Goal: Information Seeking & Learning: Learn about a topic

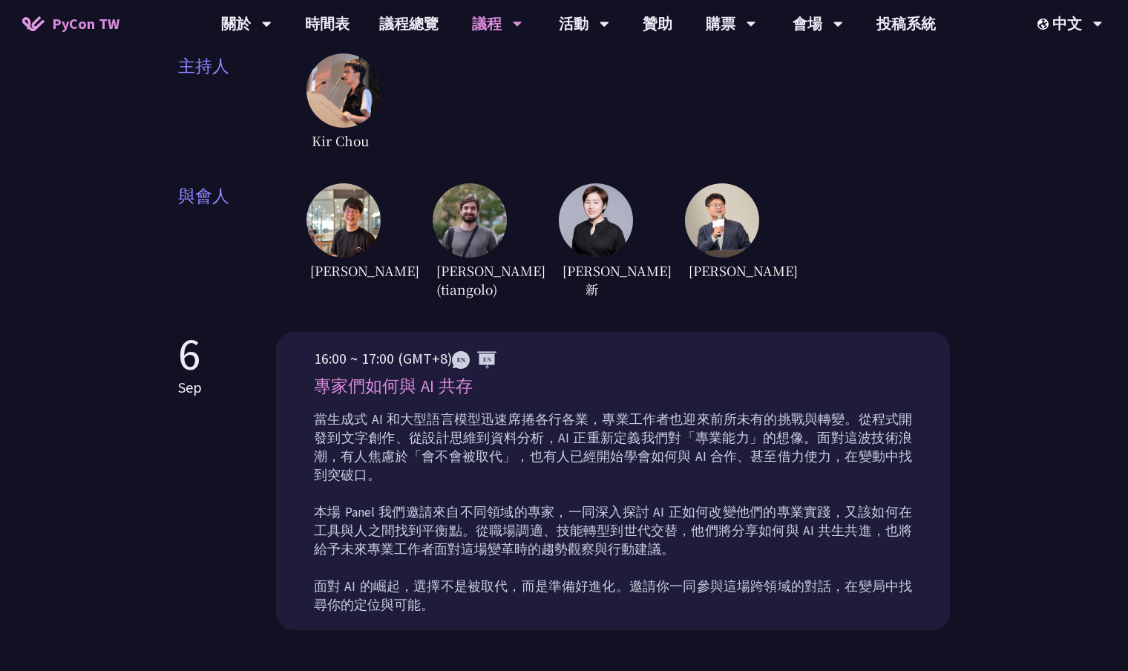
scroll to position [168, 0]
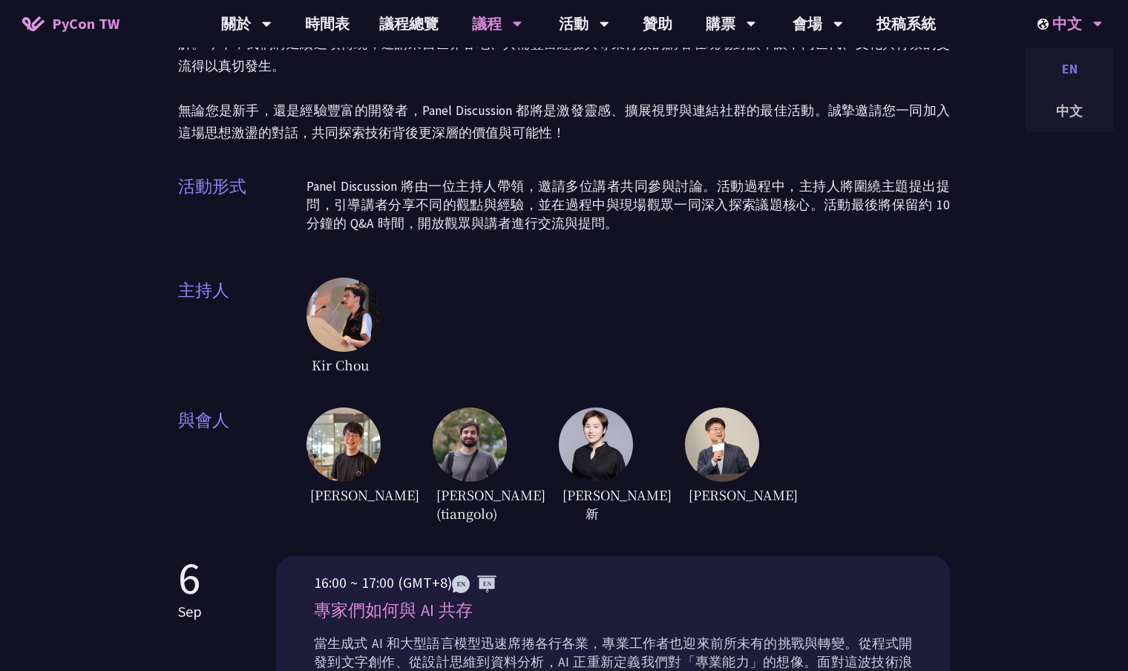
click at [1069, 72] on div "EN" at bounding box center [1068, 68] width 89 height 35
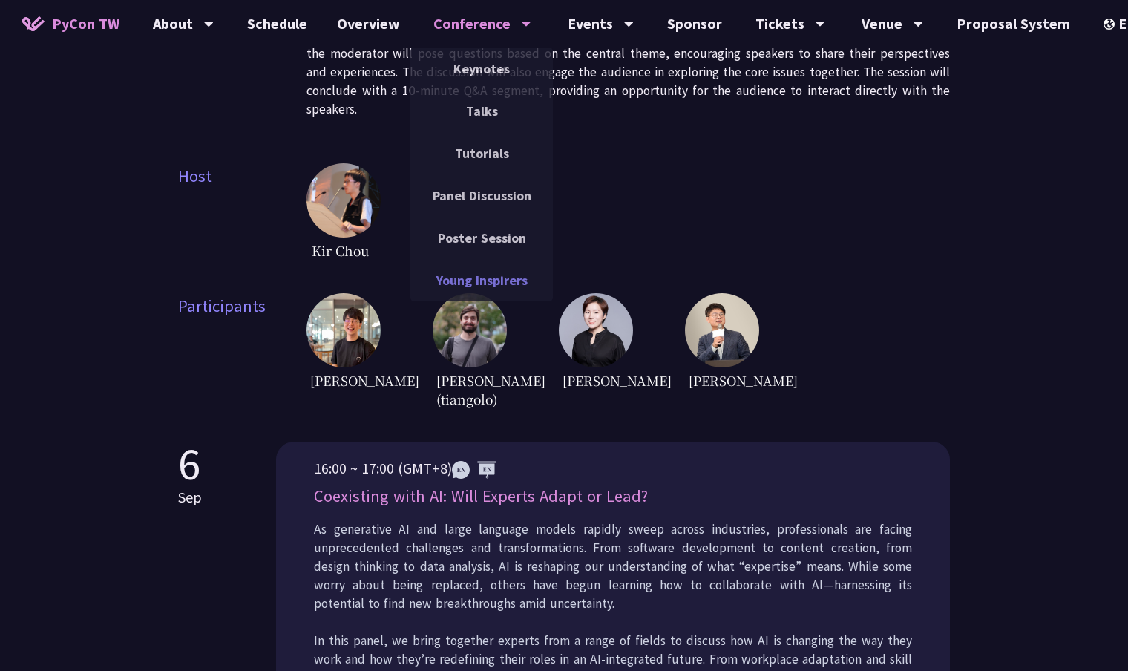
scroll to position [505, 0]
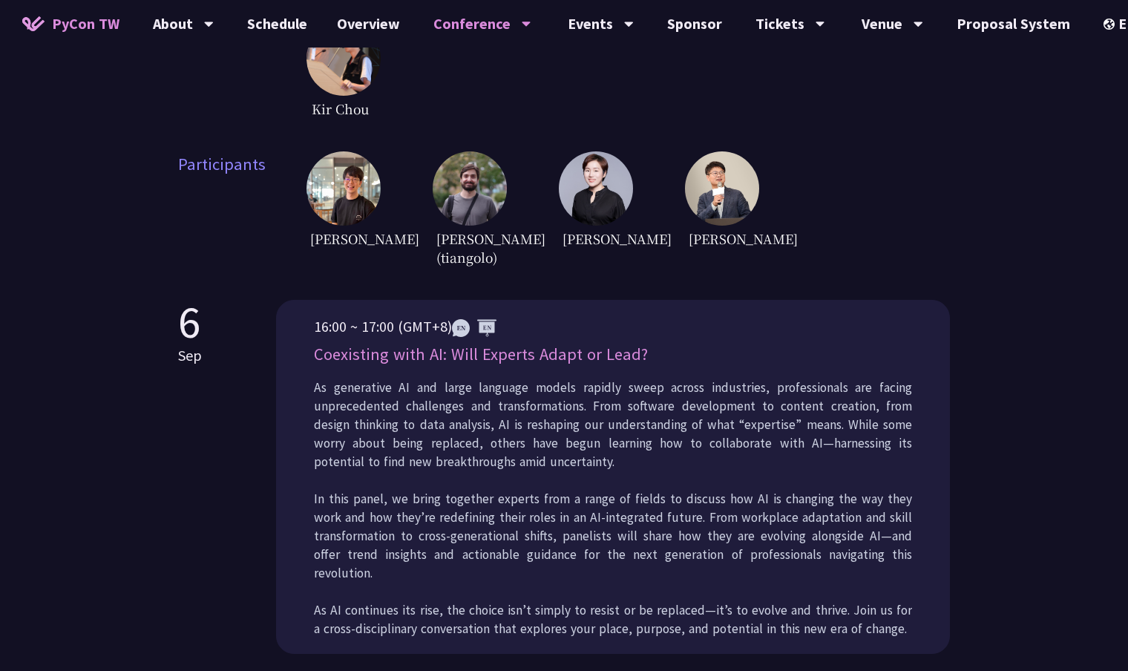
drag, startPoint x: 639, startPoint y: 374, endPoint x: 317, endPoint y: 373, distance: 321.9
click at [317, 367] on p "Coexisting with AI: Will Experts Adapt or Lead?" at bounding box center [613, 354] width 598 height 26
copy p "Coexisting with AI: Will Experts Adapt or Lead?"
click at [1104, 104] on div "中文" at bounding box center [1129, 110] width 89 height 35
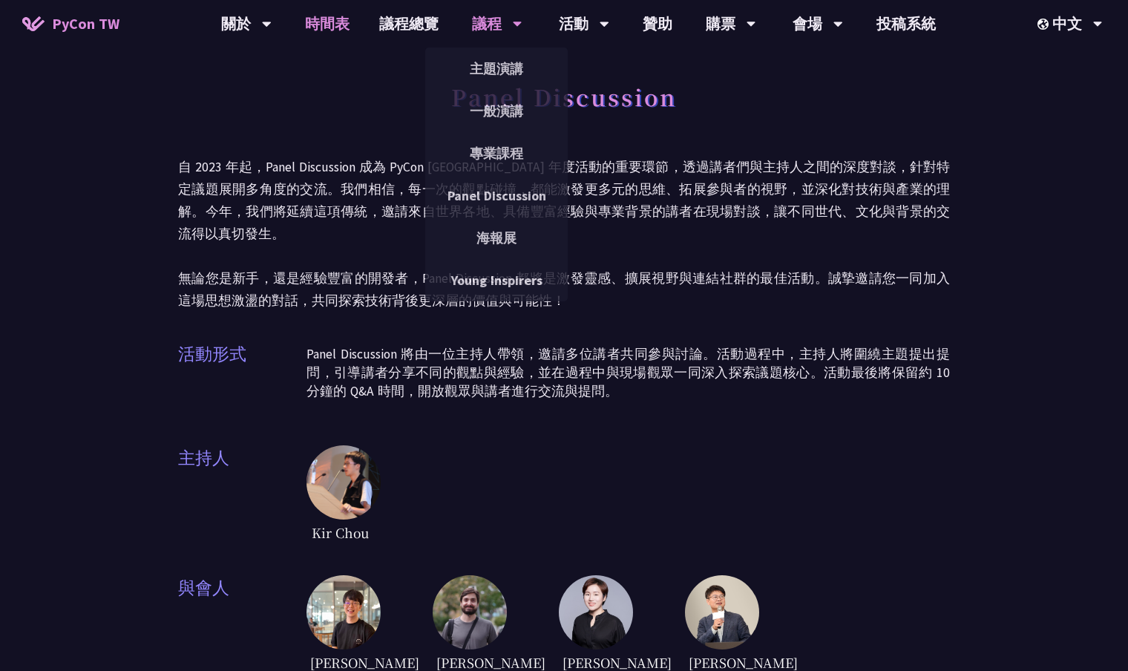
click at [311, 22] on link "時間表" at bounding box center [327, 23] width 74 height 47
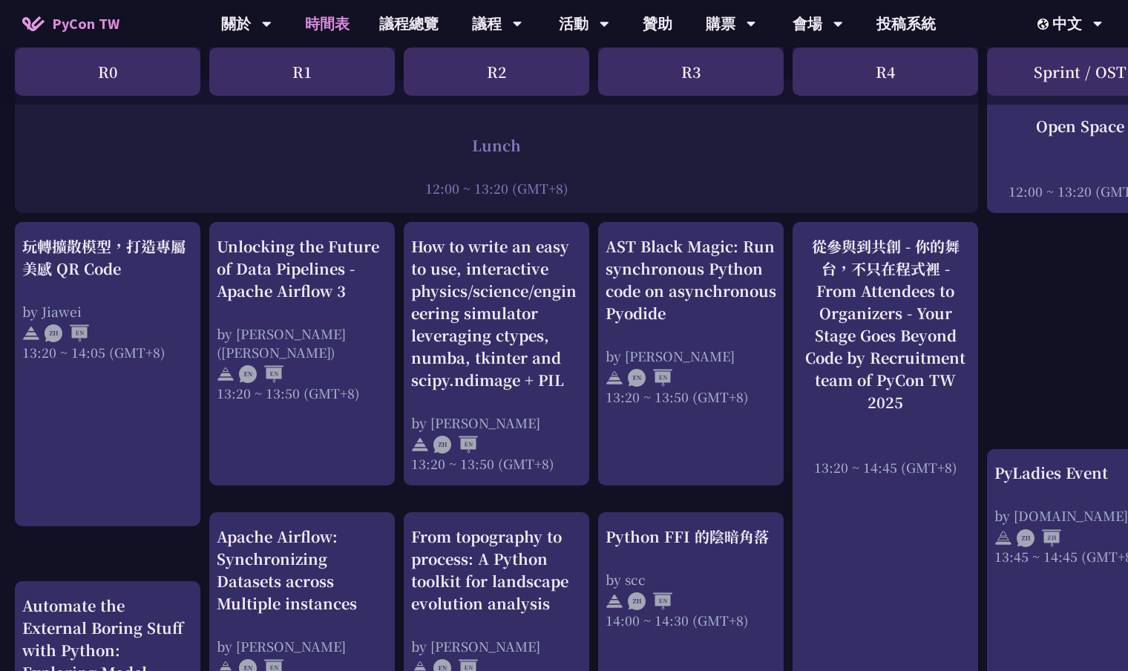
scroll to position [1062, 0]
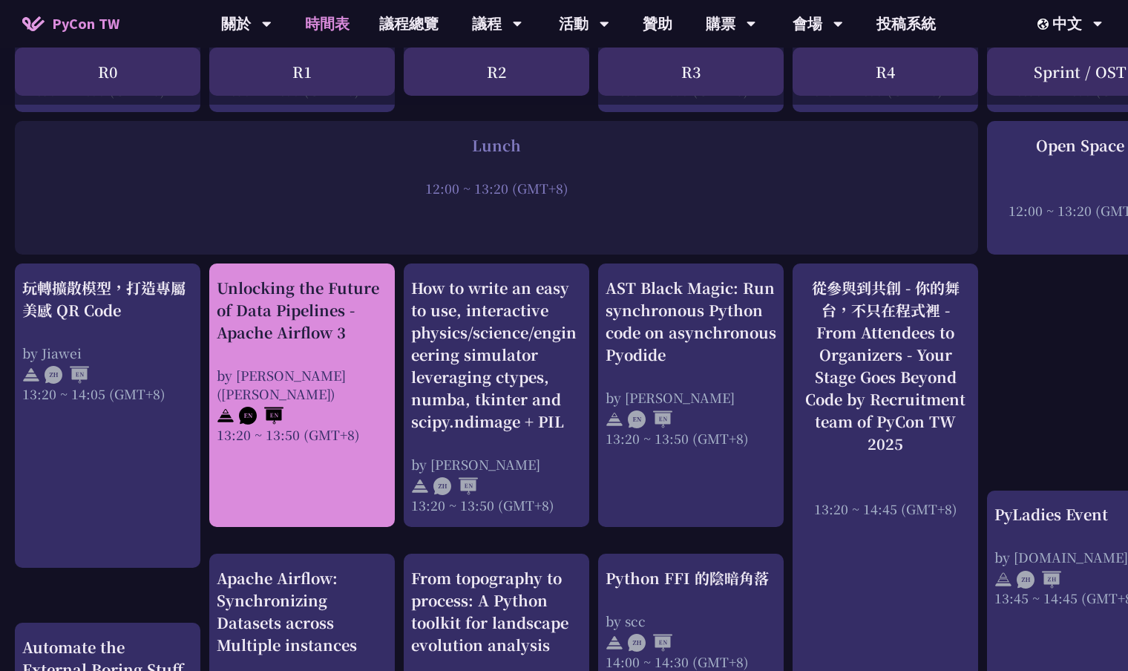
click at [355, 370] on div "by [PERSON_NAME] ([PERSON_NAME])" at bounding box center [302, 384] width 171 height 37
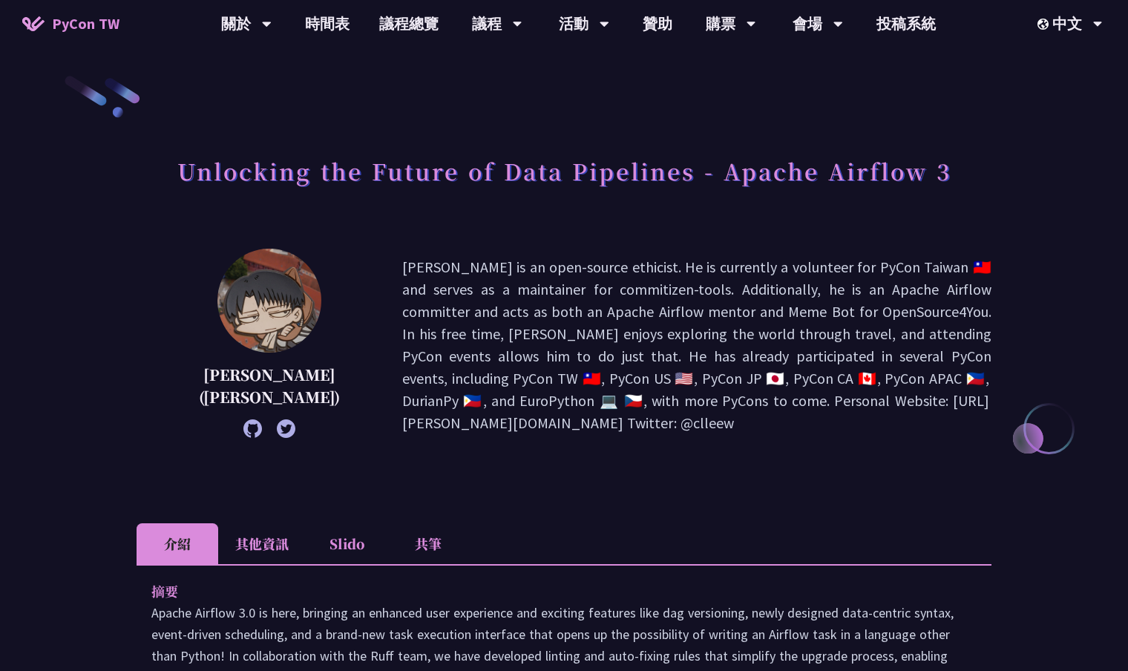
scroll to position [344, 0]
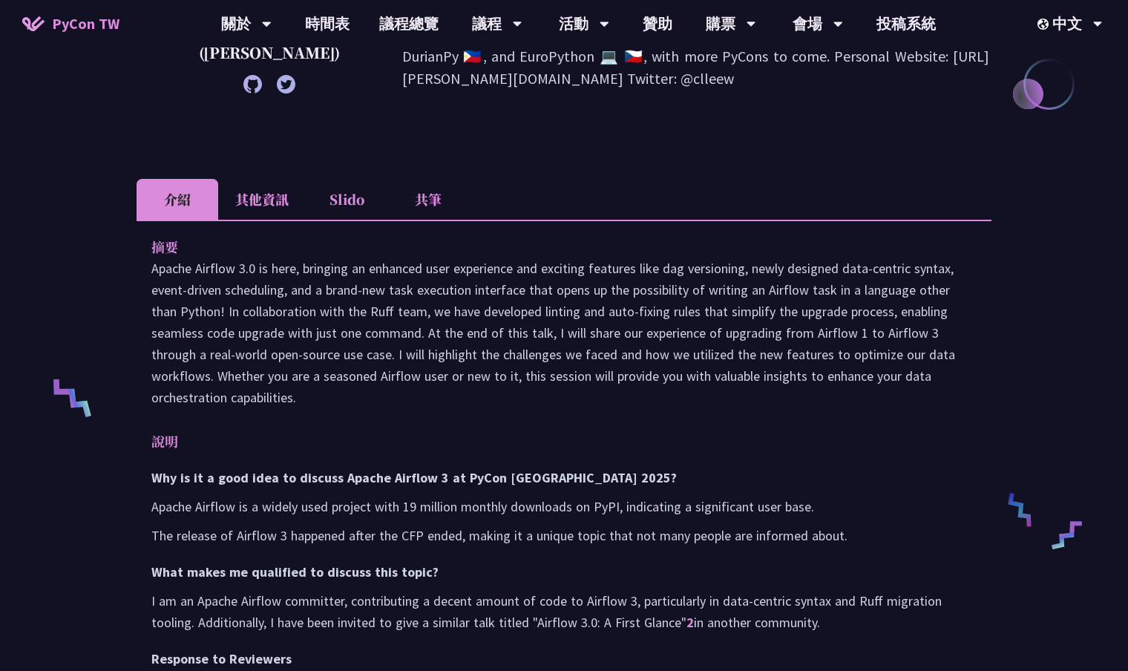
click at [343, 193] on li "Slido" at bounding box center [347, 199] width 82 height 41
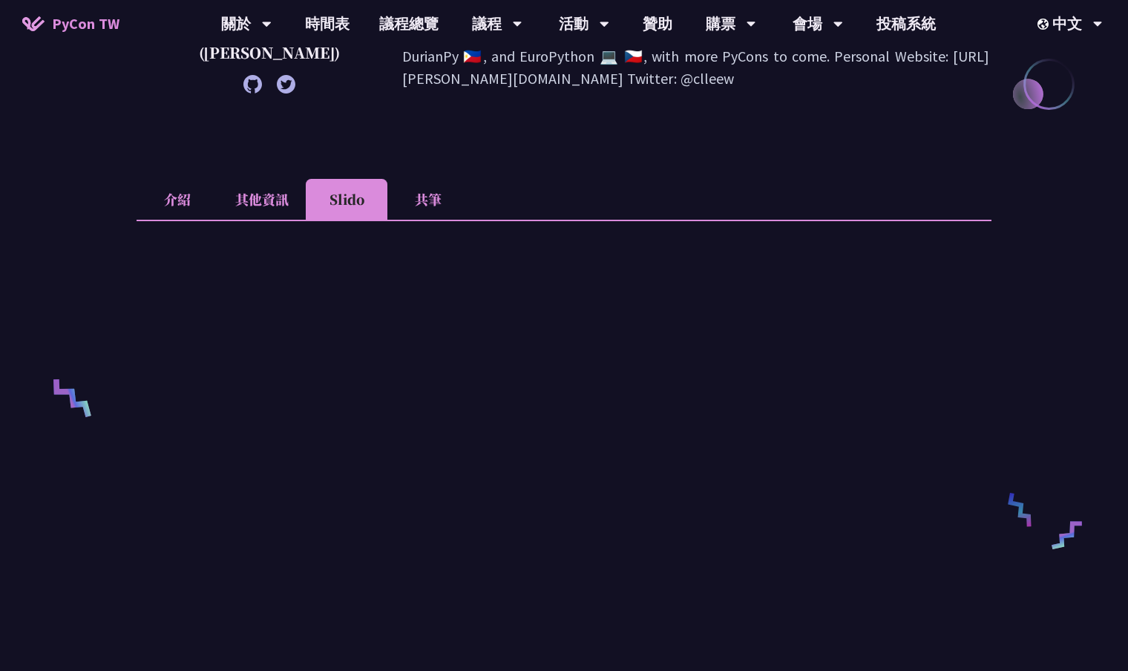
click at [416, 196] on li "共筆" at bounding box center [428, 199] width 82 height 41
click at [165, 203] on li "介紹" at bounding box center [177, 199] width 82 height 41
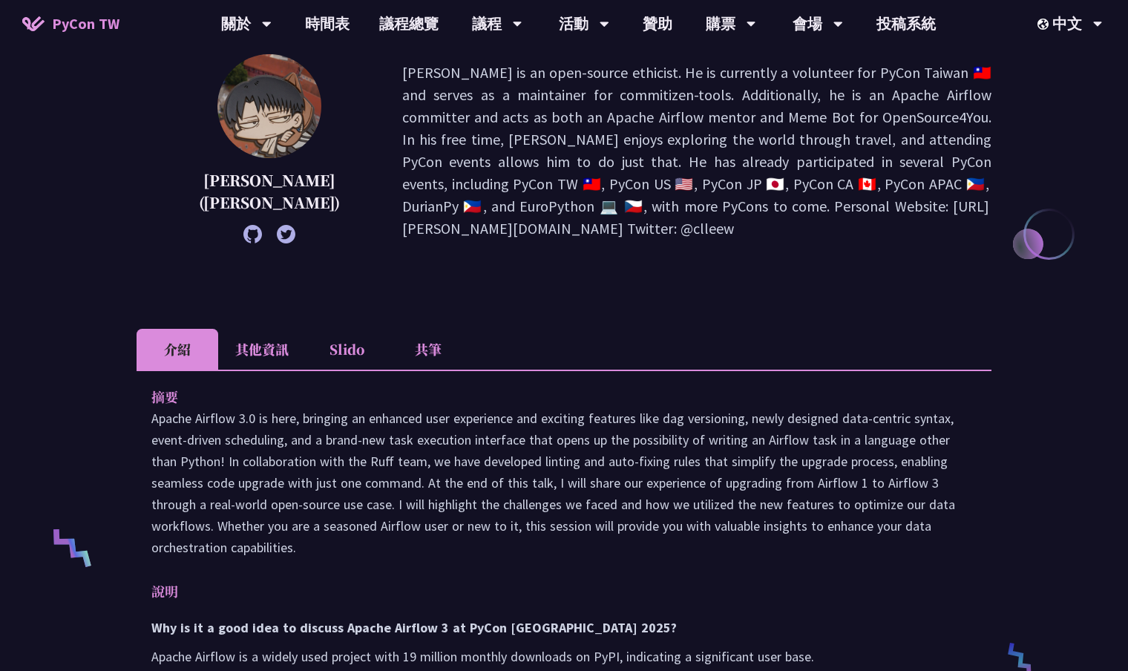
scroll to position [0, 0]
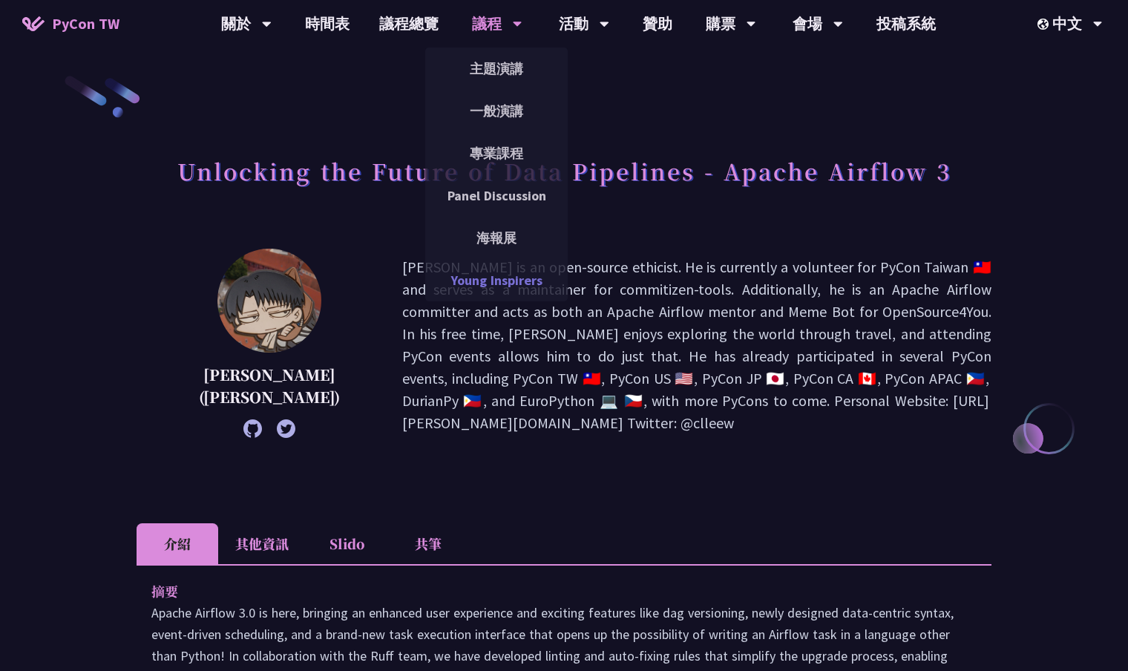
click at [490, 273] on link "Young Inspirers" at bounding box center [496, 280] width 142 height 35
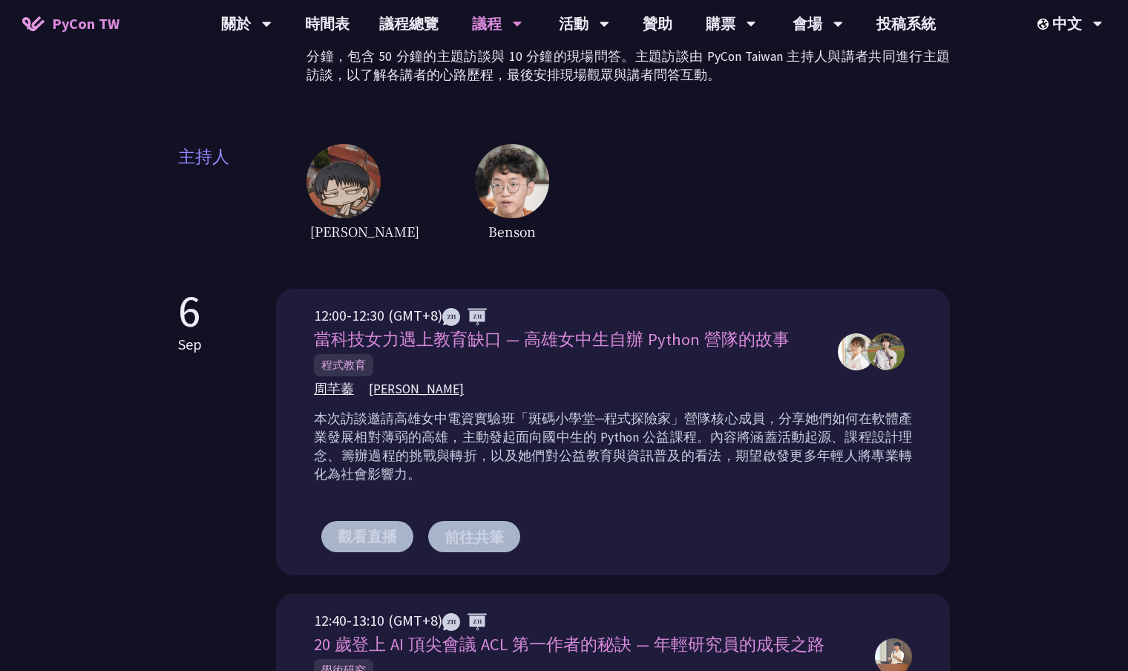
scroll to position [366, 0]
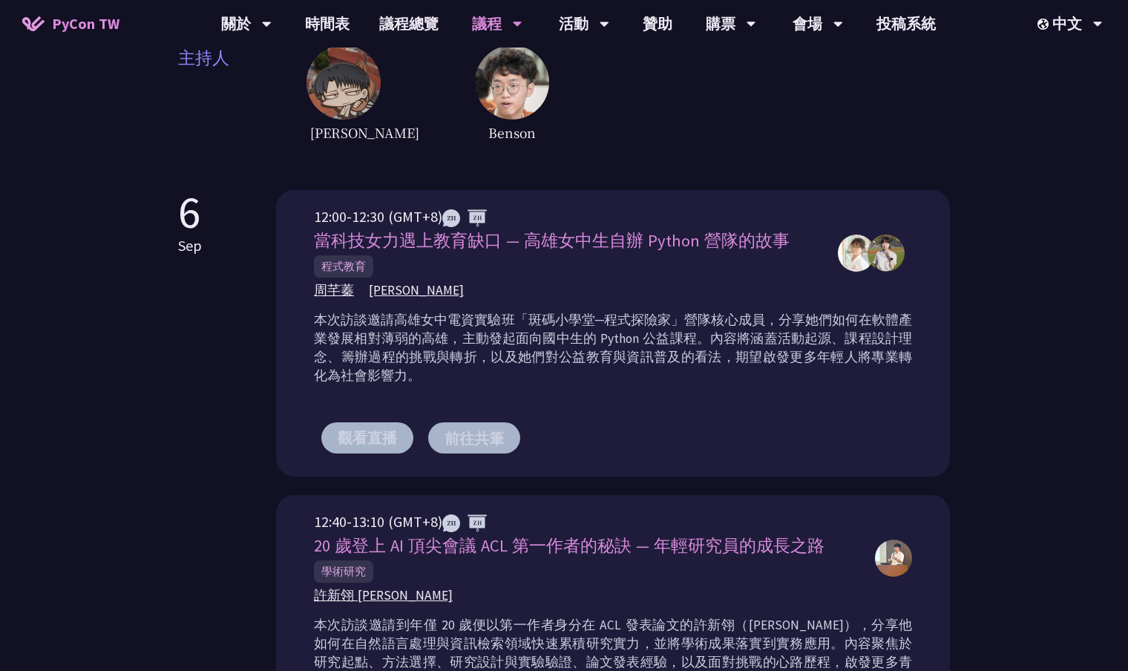
click at [367, 435] on button "觀看直播" at bounding box center [367, 437] width 92 height 31
click at [461, 444] on button "前往共筆" at bounding box center [474, 437] width 92 height 31
click at [352, 444] on button "觀看直播" at bounding box center [367, 437] width 92 height 31
click at [457, 443] on button "前往共筆" at bounding box center [474, 437] width 92 height 31
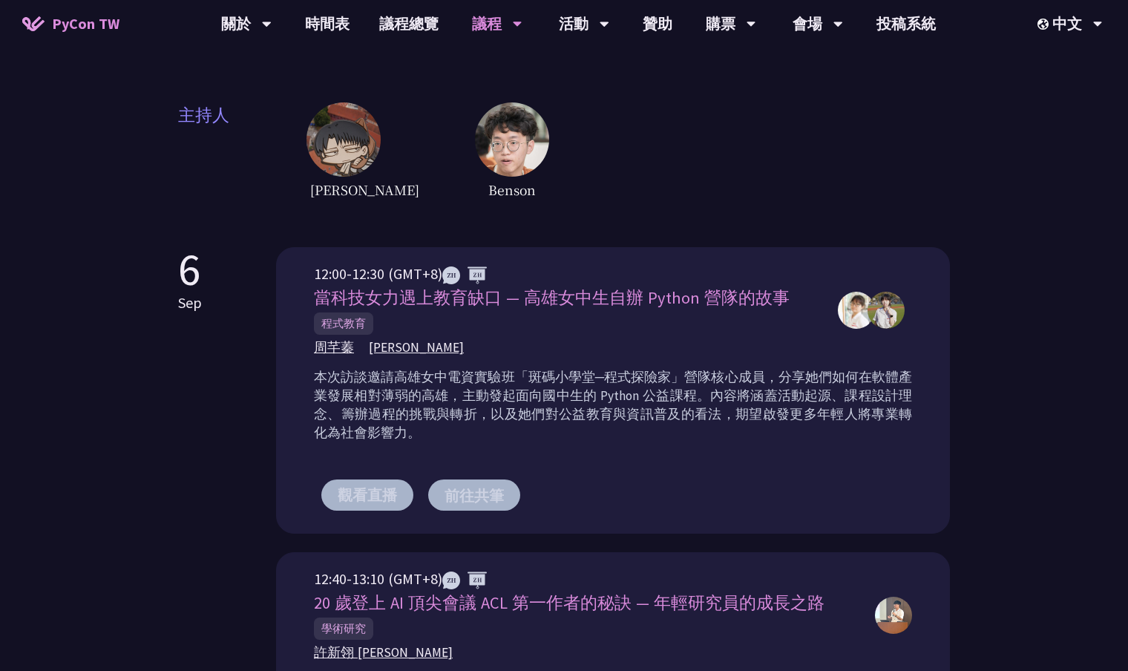
scroll to position [0, 0]
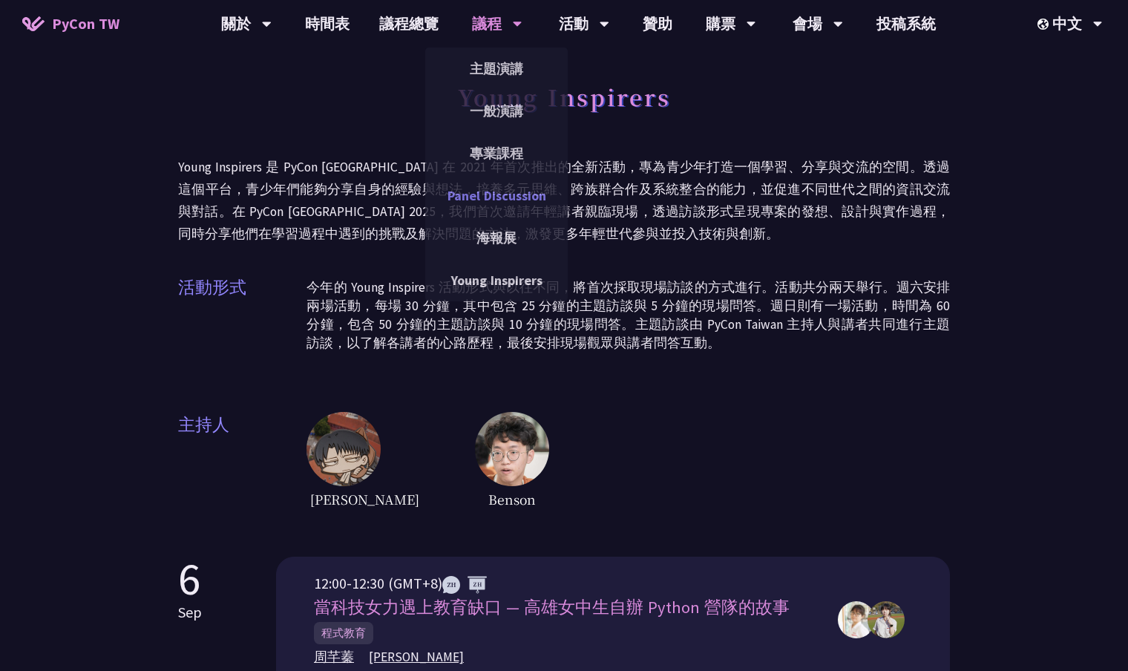
click at [499, 204] on link "Panel Discussion" at bounding box center [496, 195] width 142 height 35
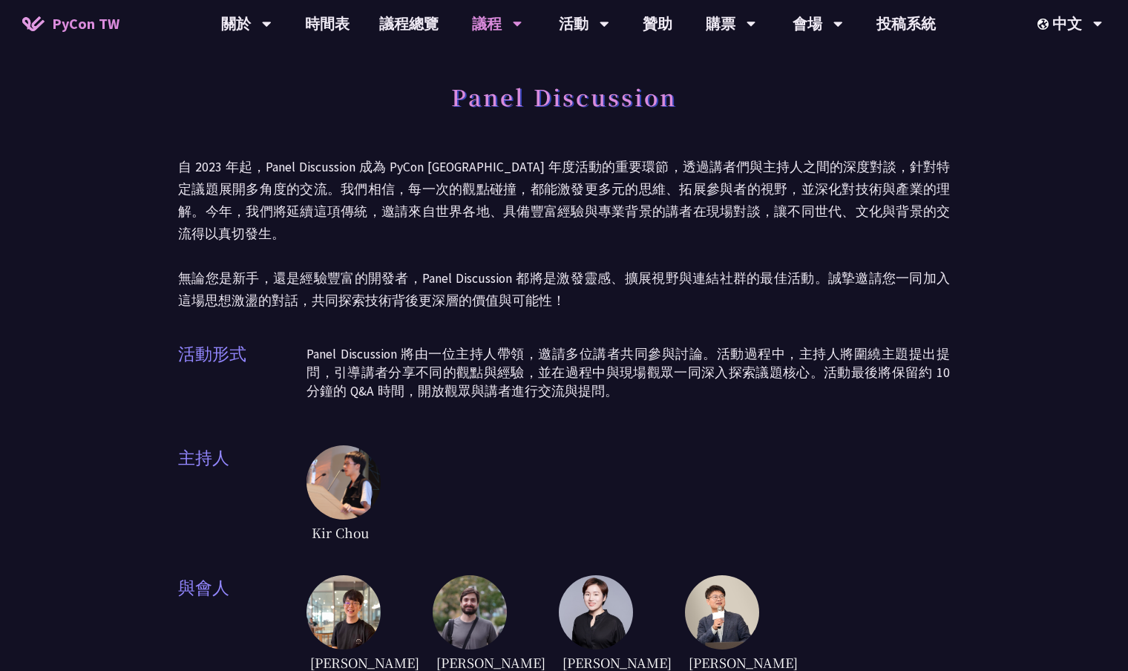
click at [650, 248] on p "自 2023 年起，Panel Discussion 成為 PyCon [GEOGRAPHIC_DATA] 年度活動的重要環節，透過講者們與主持人之間的深度對…" at bounding box center [563, 234] width 771 height 156
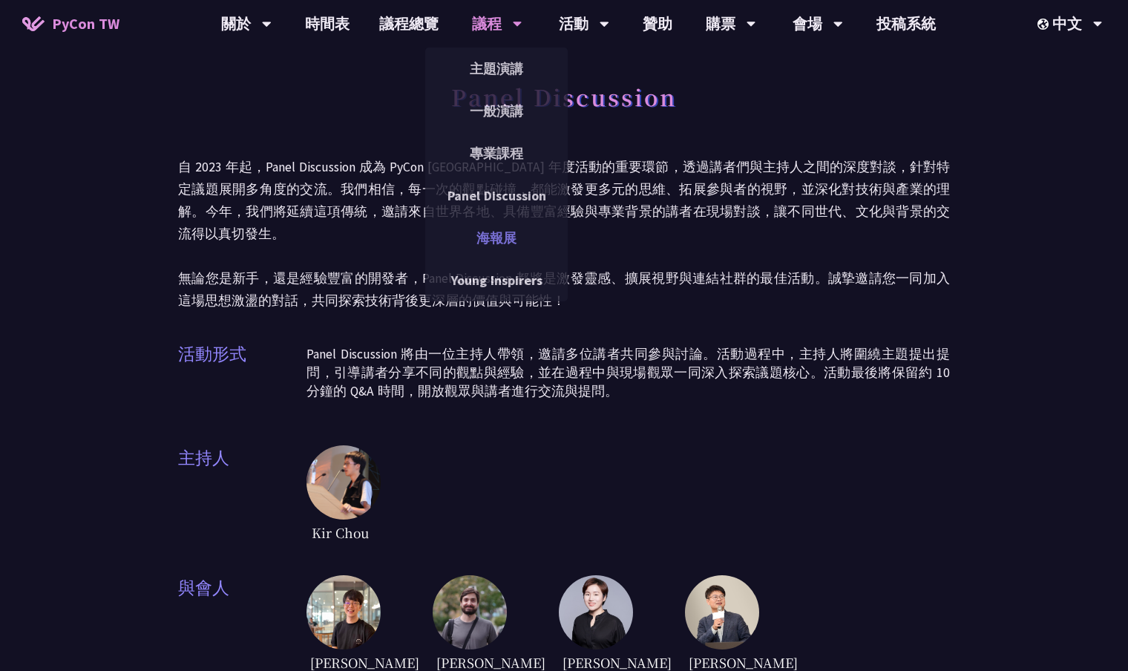
click at [493, 238] on link "海報展" at bounding box center [496, 237] width 142 height 35
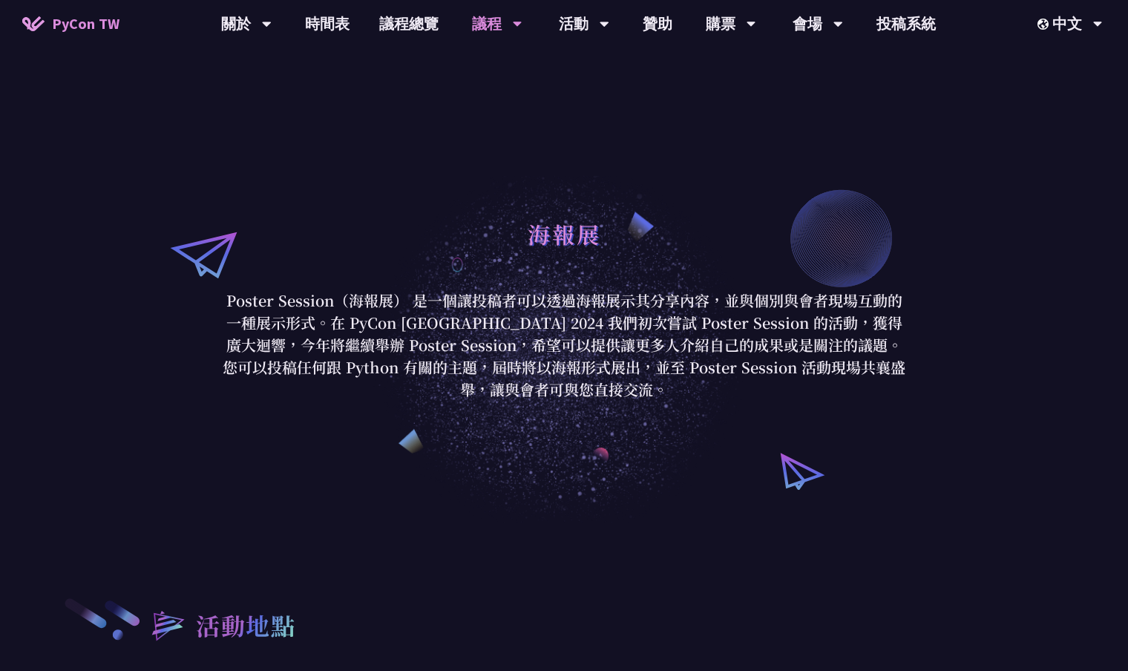
click at [777, 243] on div "海報展" at bounding box center [564, 250] width 690 height 78
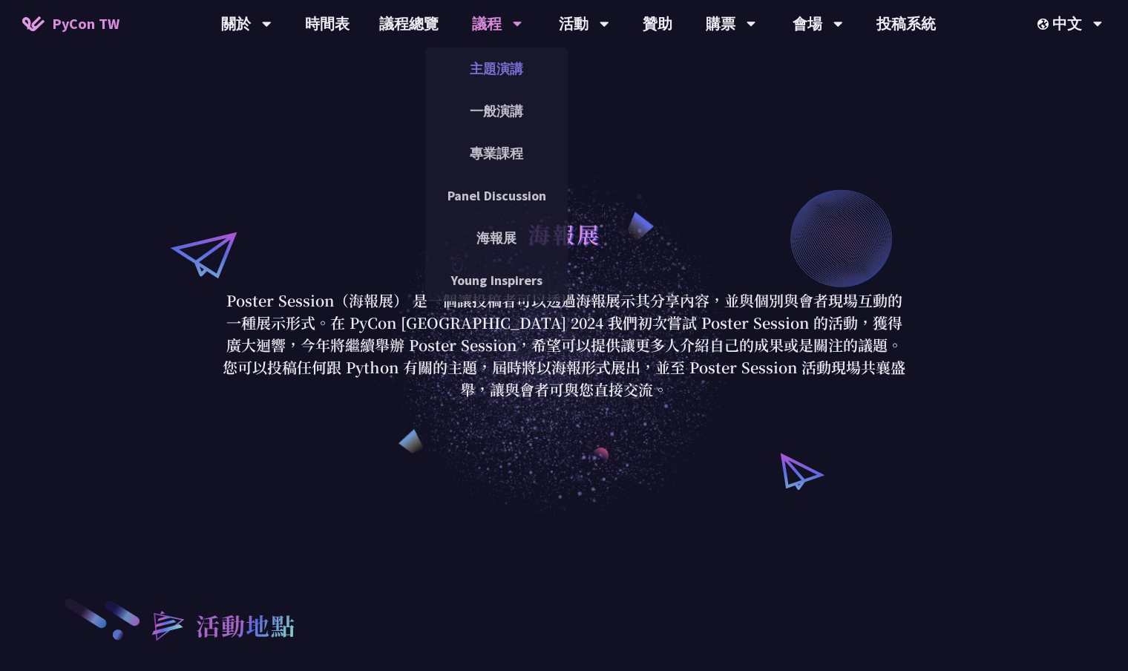
click at [518, 77] on link "主題演講" at bounding box center [496, 68] width 142 height 35
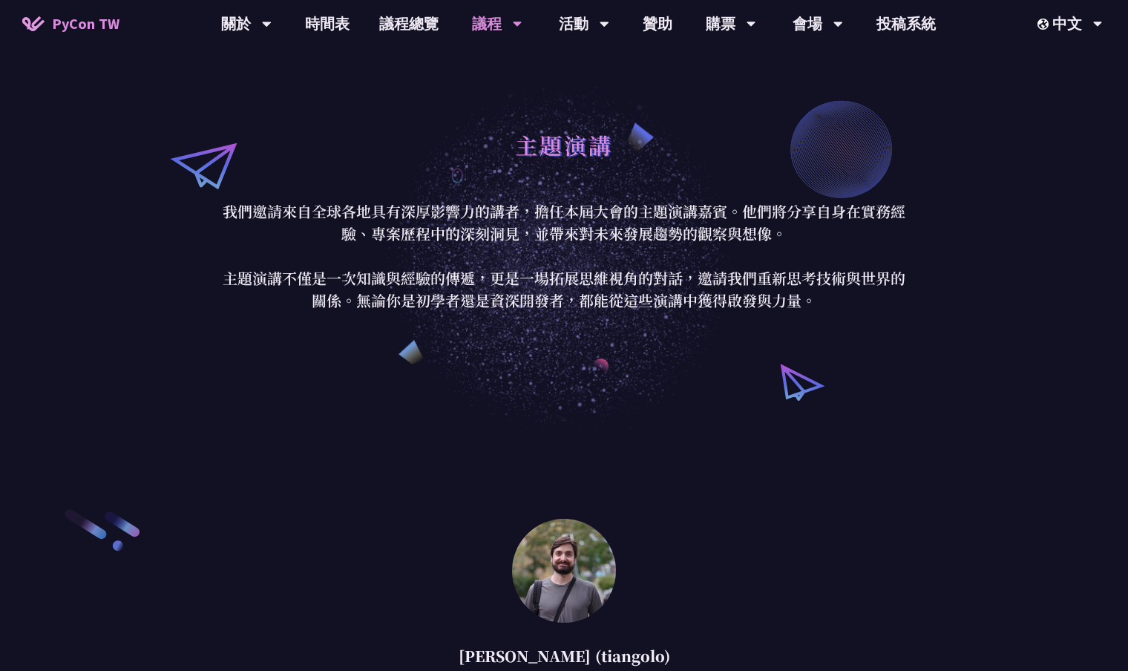
click at [1003, 349] on div "主題演講 我們邀請來自全球各地具有深厚影響力的講者，擔任本屆大會的主題演講嘉賓。他們將分享自身在實務經驗、專案歷程中的深刻洞見，並帶來對未來發展趨勢的觀察與想…" at bounding box center [564, 216] width 1128 height 433
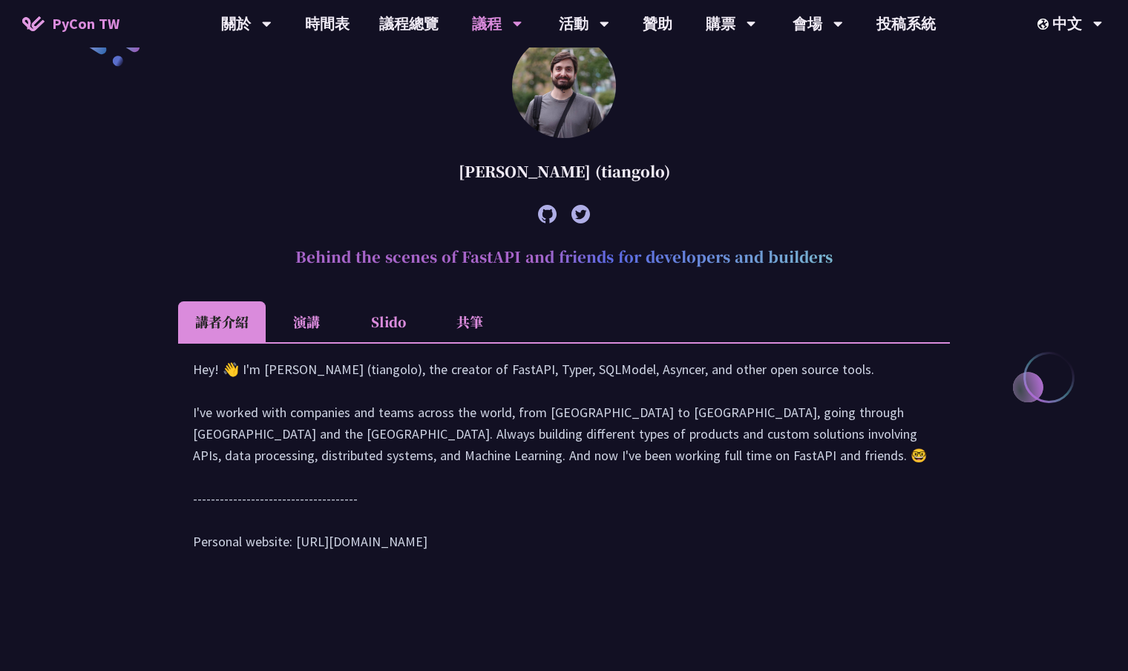
scroll to position [455, 0]
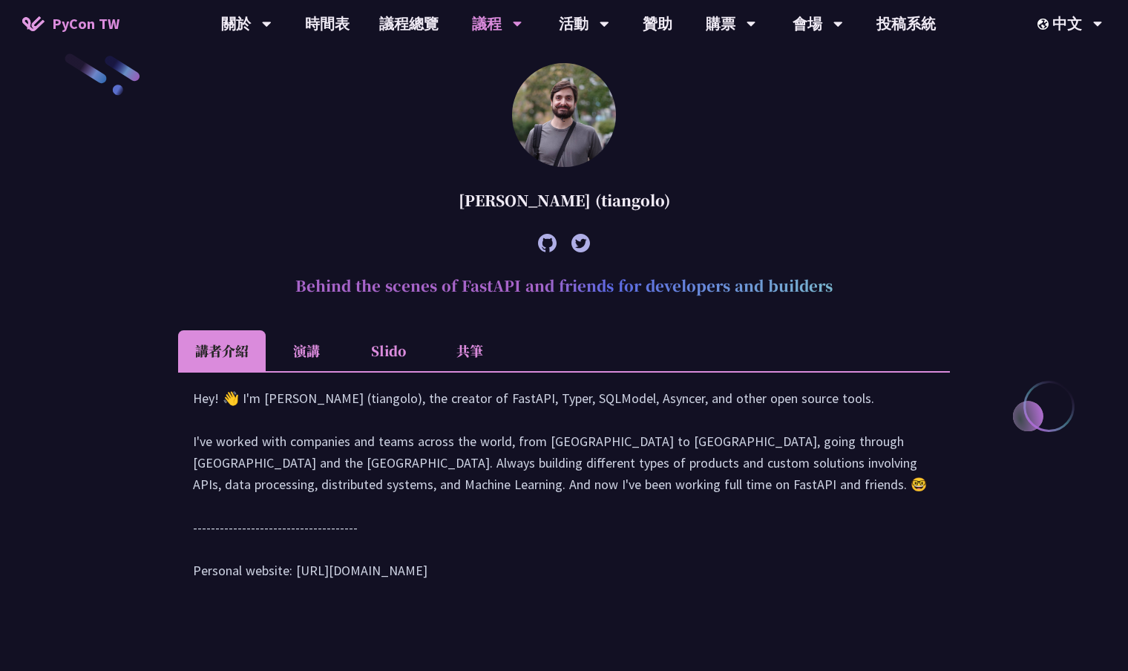
click at [408, 349] on li "Slido" at bounding box center [388, 350] width 82 height 41
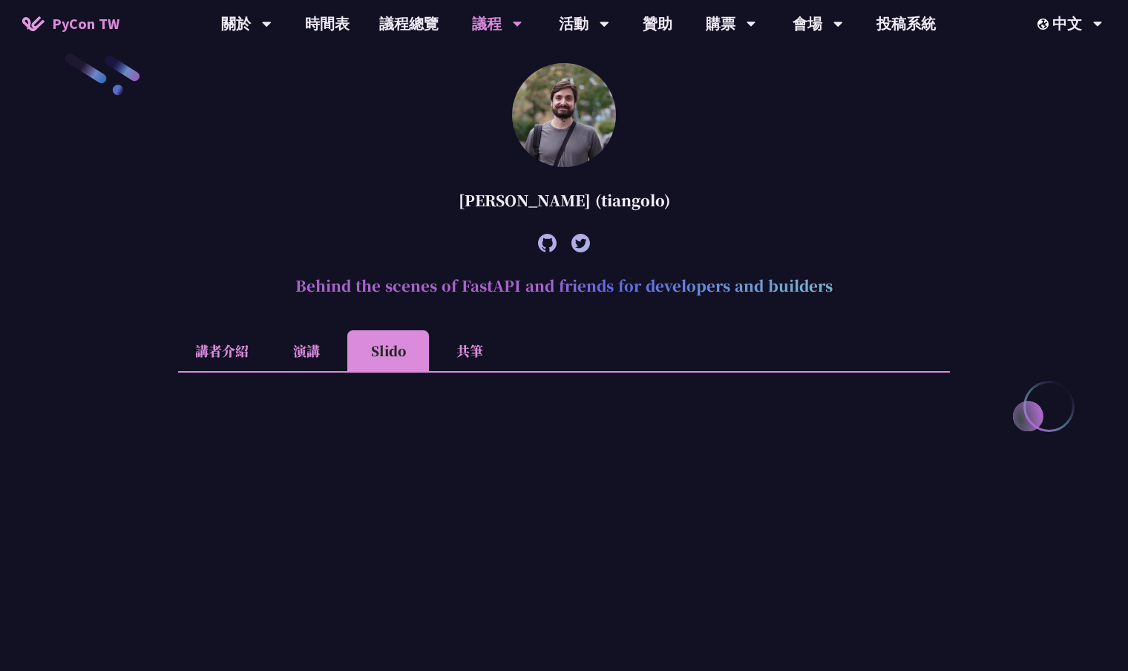
click at [458, 352] on li "共筆" at bounding box center [470, 350] width 82 height 41
click at [292, 349] on li "演講" at bounding box center [307, 350] width 82 height 41
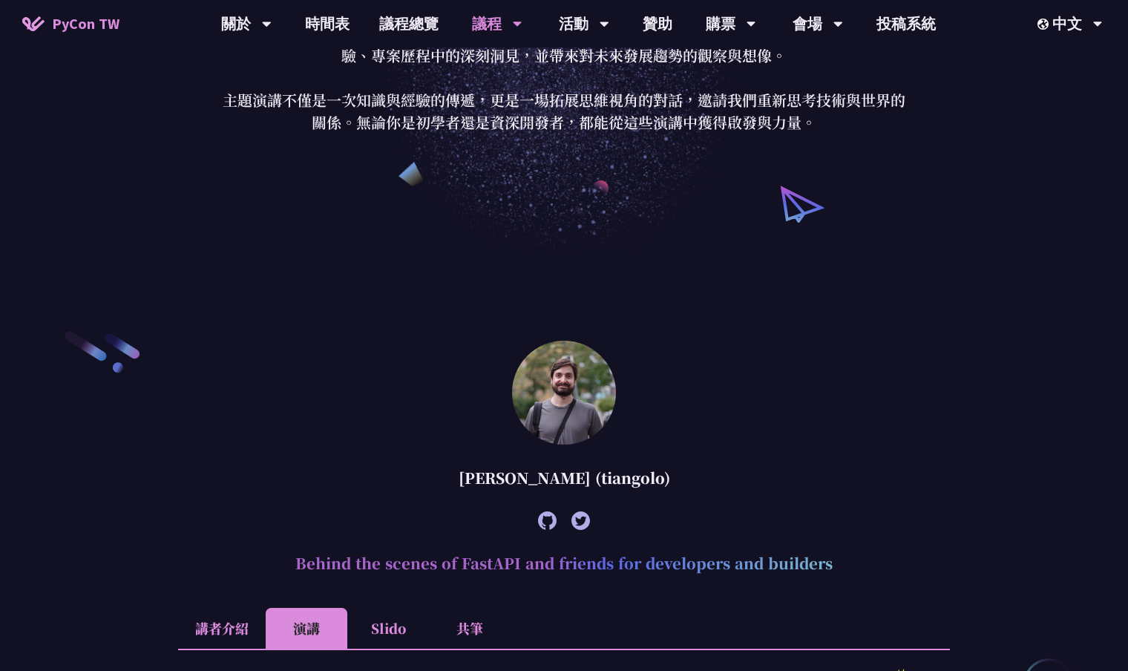
scroll to position [0, 0]
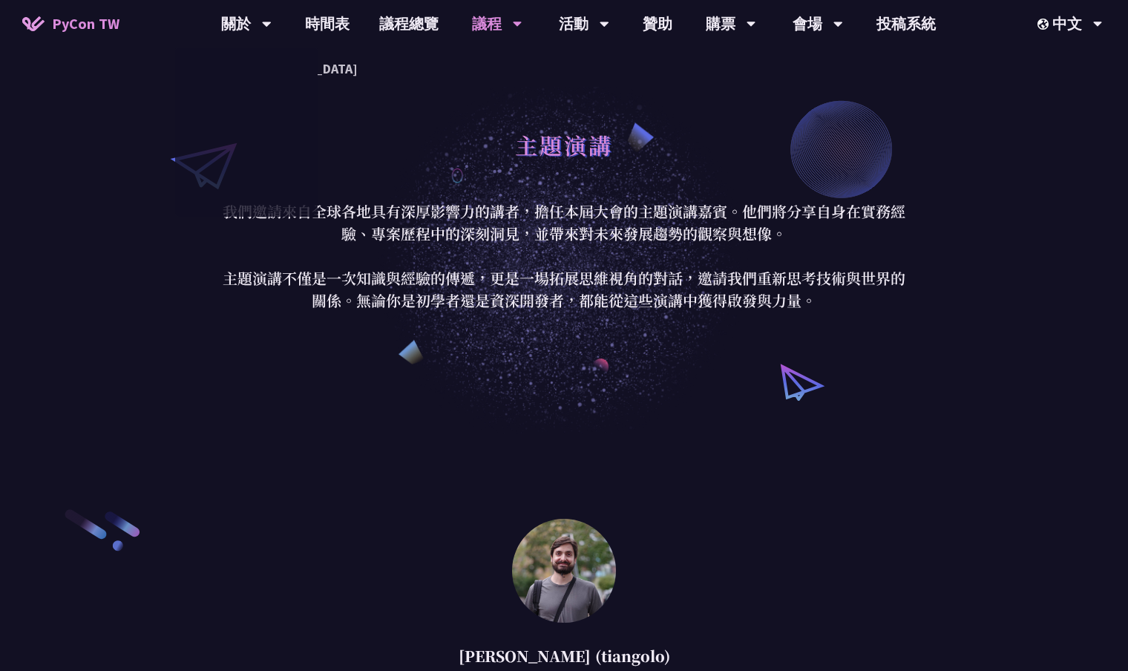
click at [82, 37] on link "PyCon TW" at bounding box center [70, 23] width 127 height 37
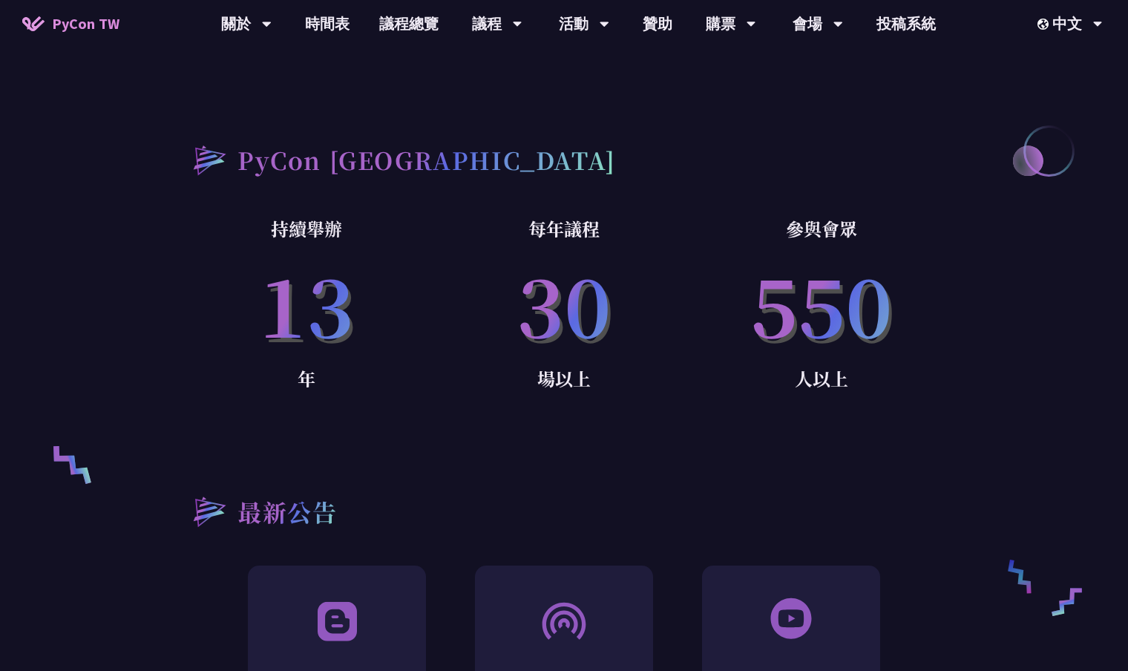
scroll to position [897, 0]
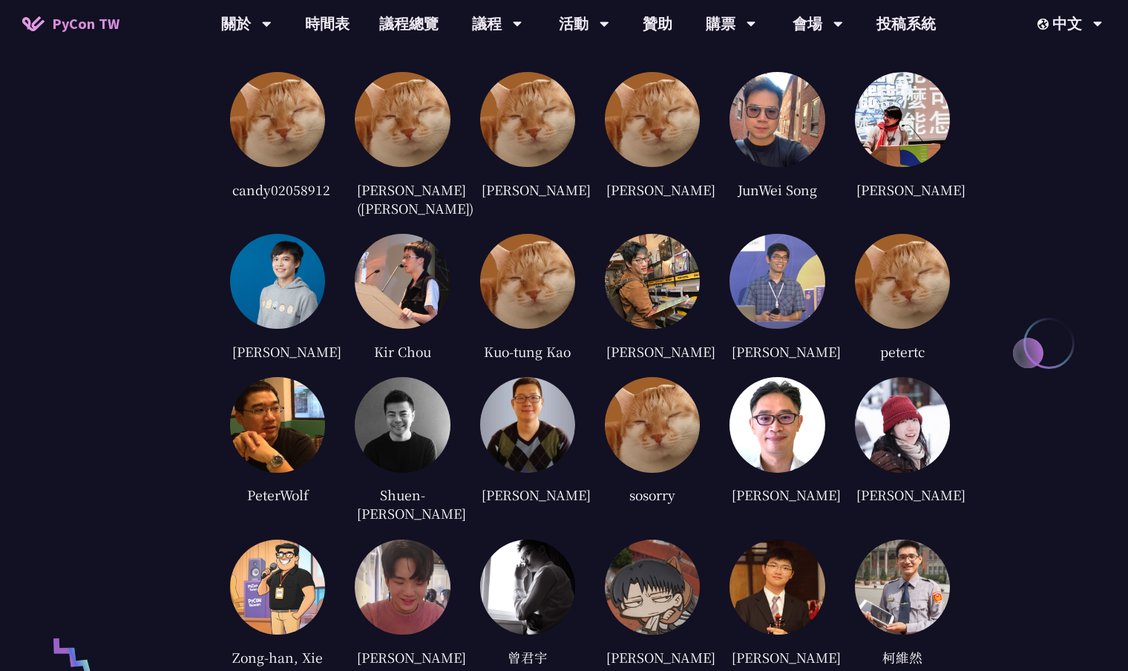
scroll to position [3102, 0]
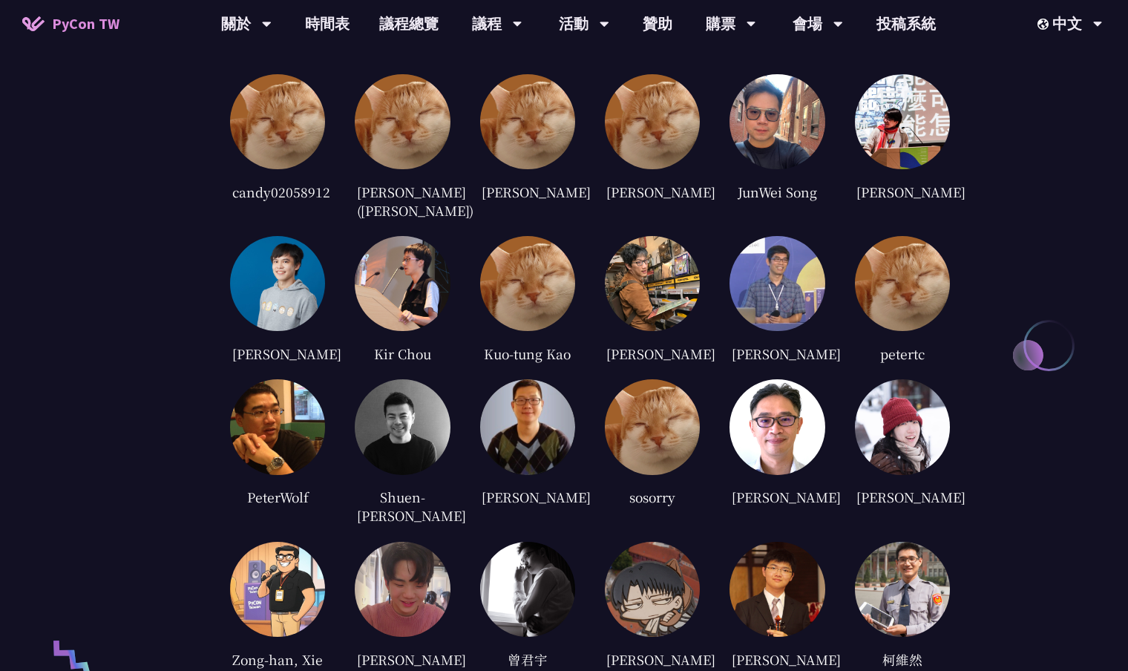
click at [1040, 495] on div "審稿人員 candy02058912 [PERSON_NAME] ([PERSON_NAME]) [PERSON_NAME] [PERSON_NAME] Ju…" at bounding box center [564, 430] width 1128 height 1026
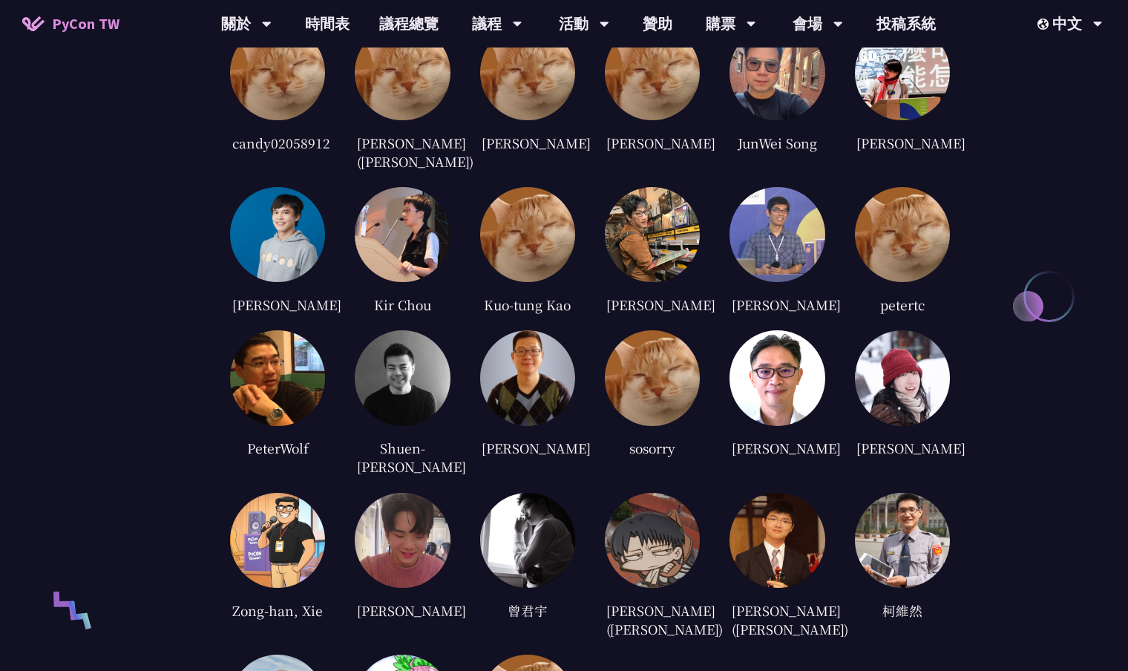
scroll to position [3052, 0]
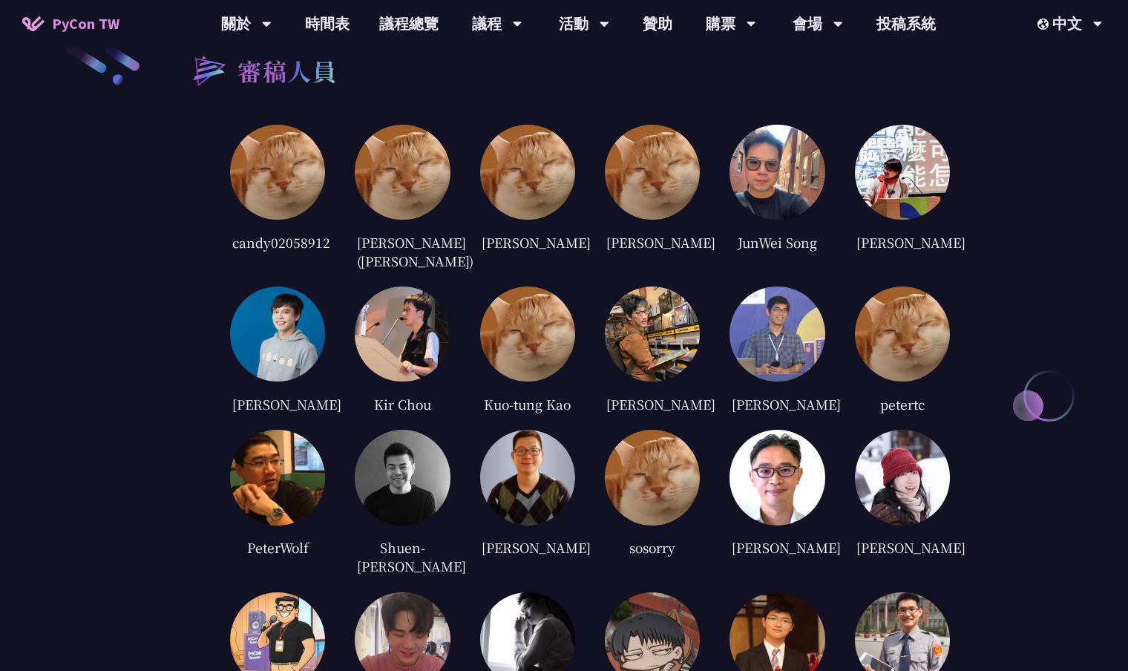
click at [171, 387] on div "審稿人員 candy02058912 [PERSON_NAME] ([PERSON_NAME]) [PERSON_NAME] [PERSON_NAME] Ju…" at bounding box center [564, 480] width 1128 height 1026
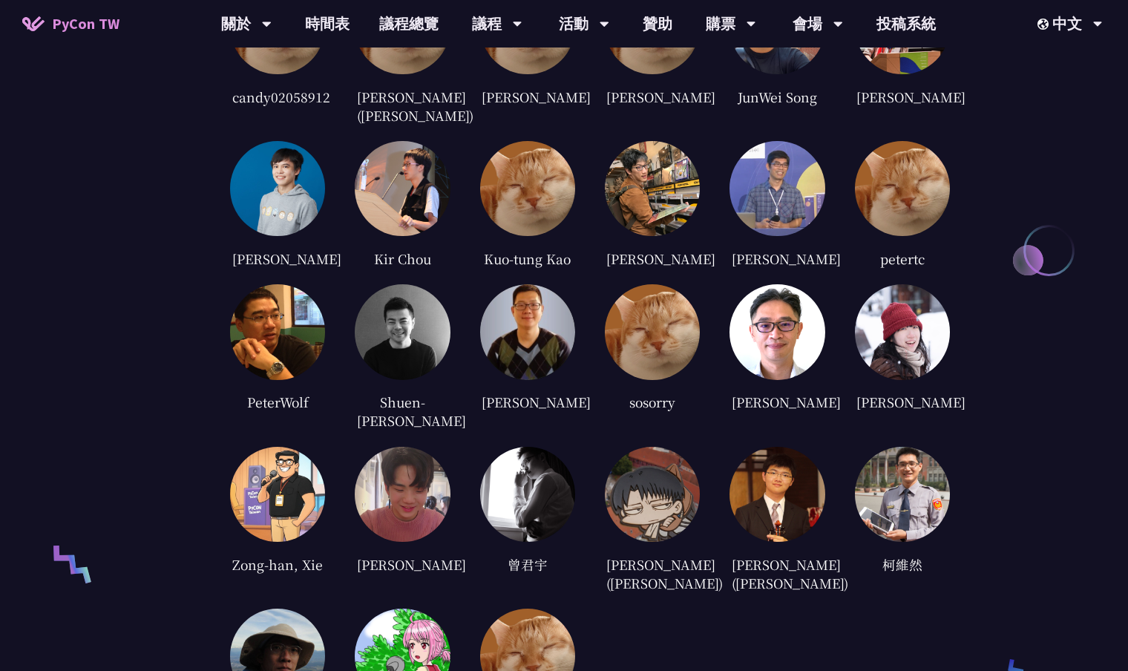
scroll to position [3049, 0]
